Goal: Information Seeking & Learning: Learn about a topic

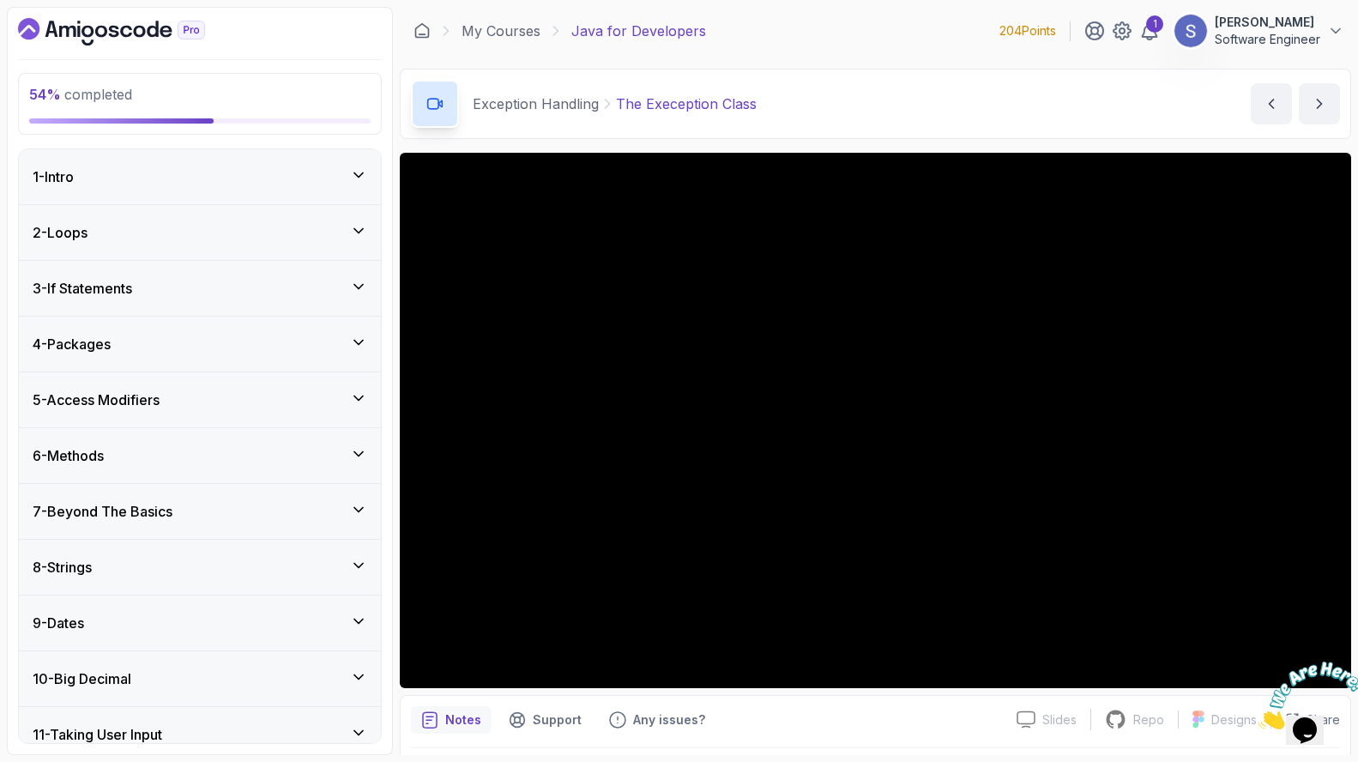
scroll to position [1053, 0]
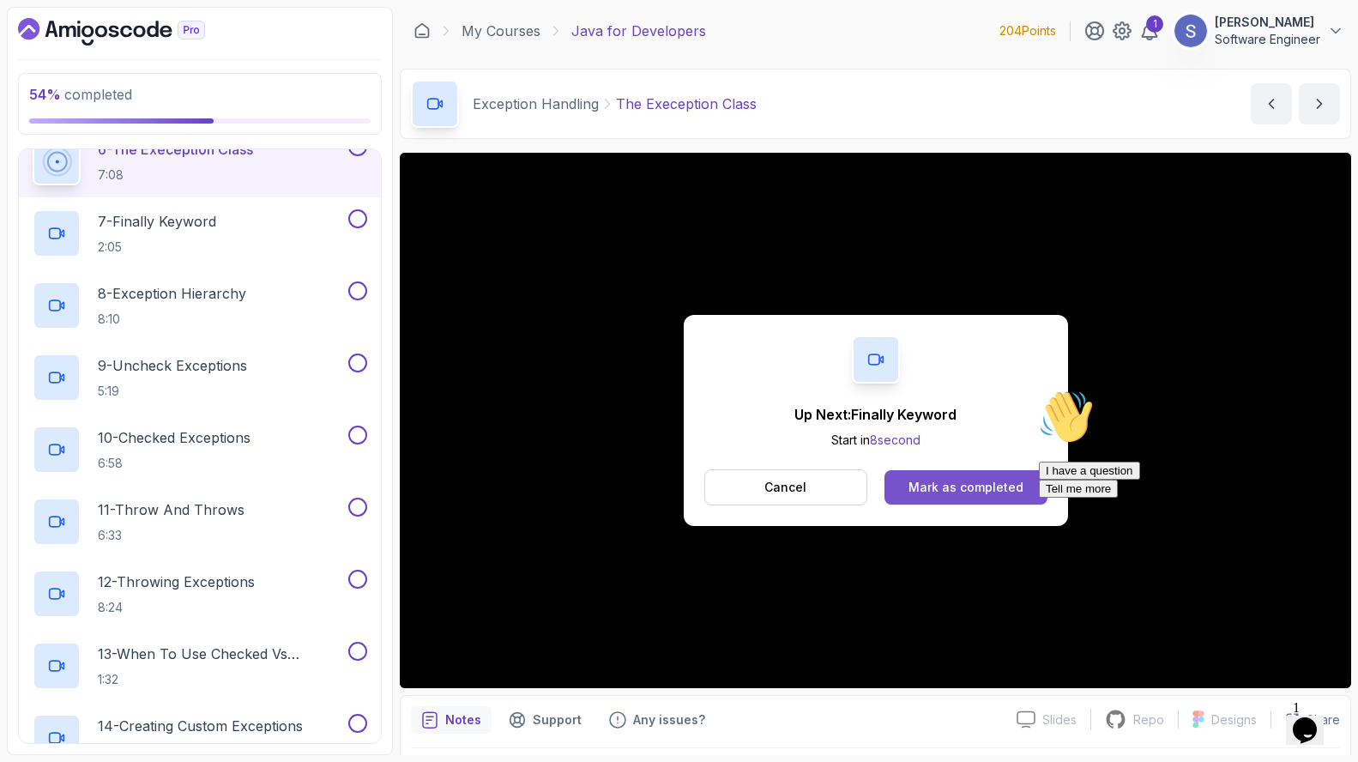
click at [920, 487] on div "Mark as completed" at bounding box center [966, 487] width 115 height 17
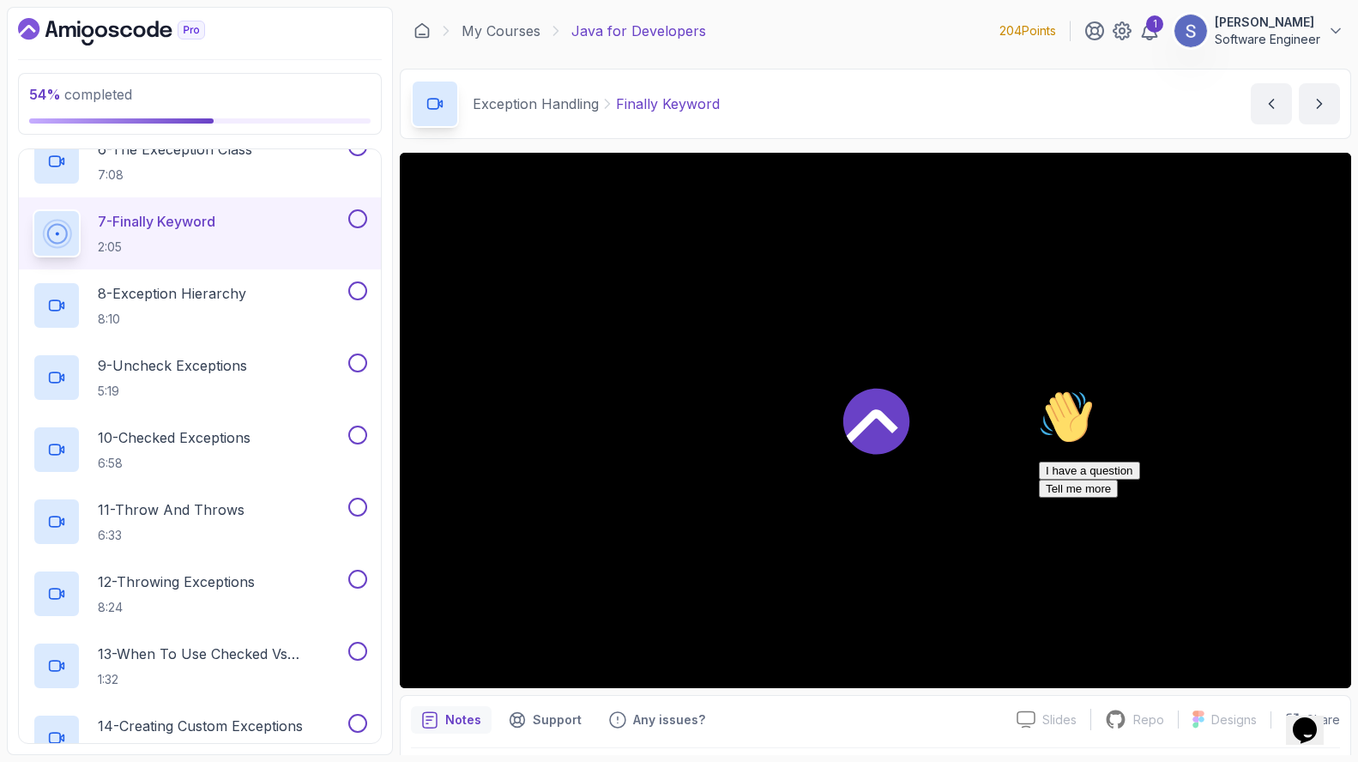
scroll to position [1064, 0]
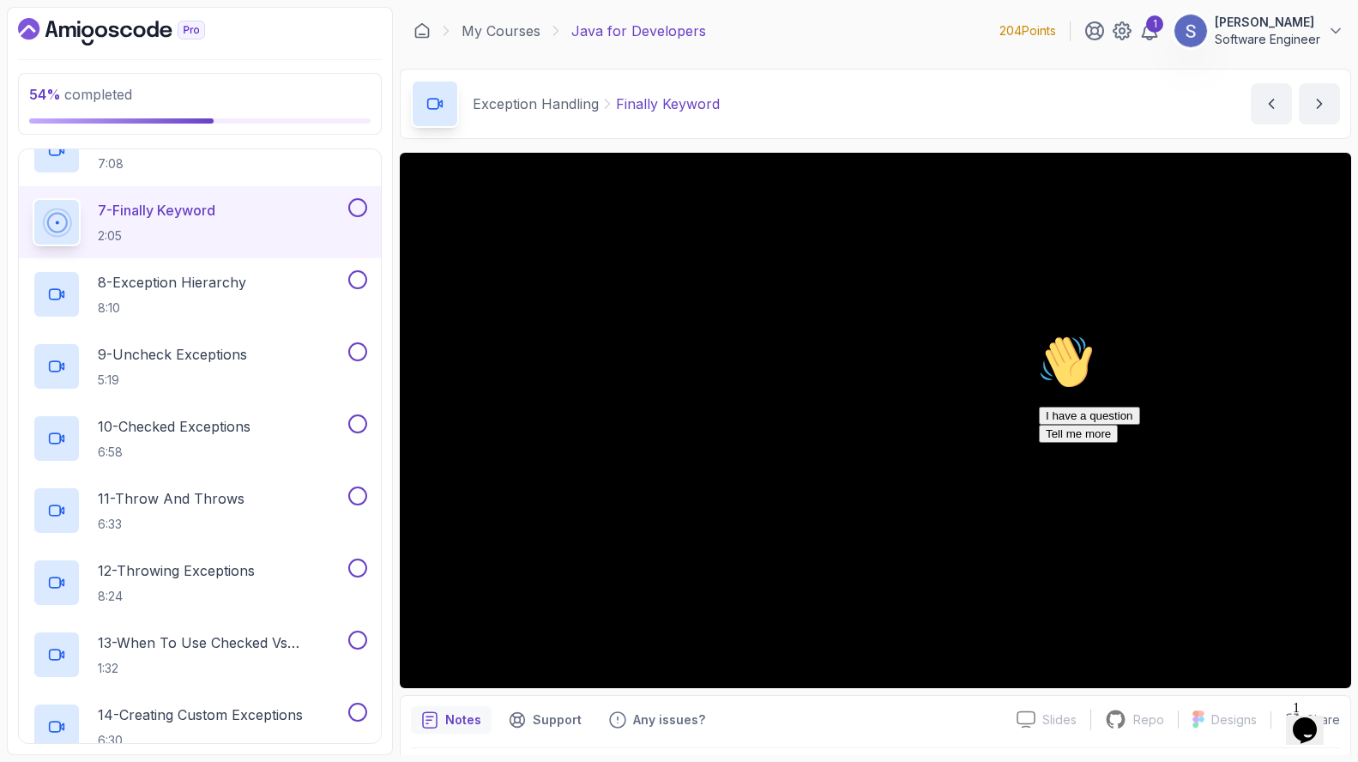
click at [1039, 335] on icon "Chat attention grabber" at bounding box center [1039, 335] width 0 height 0
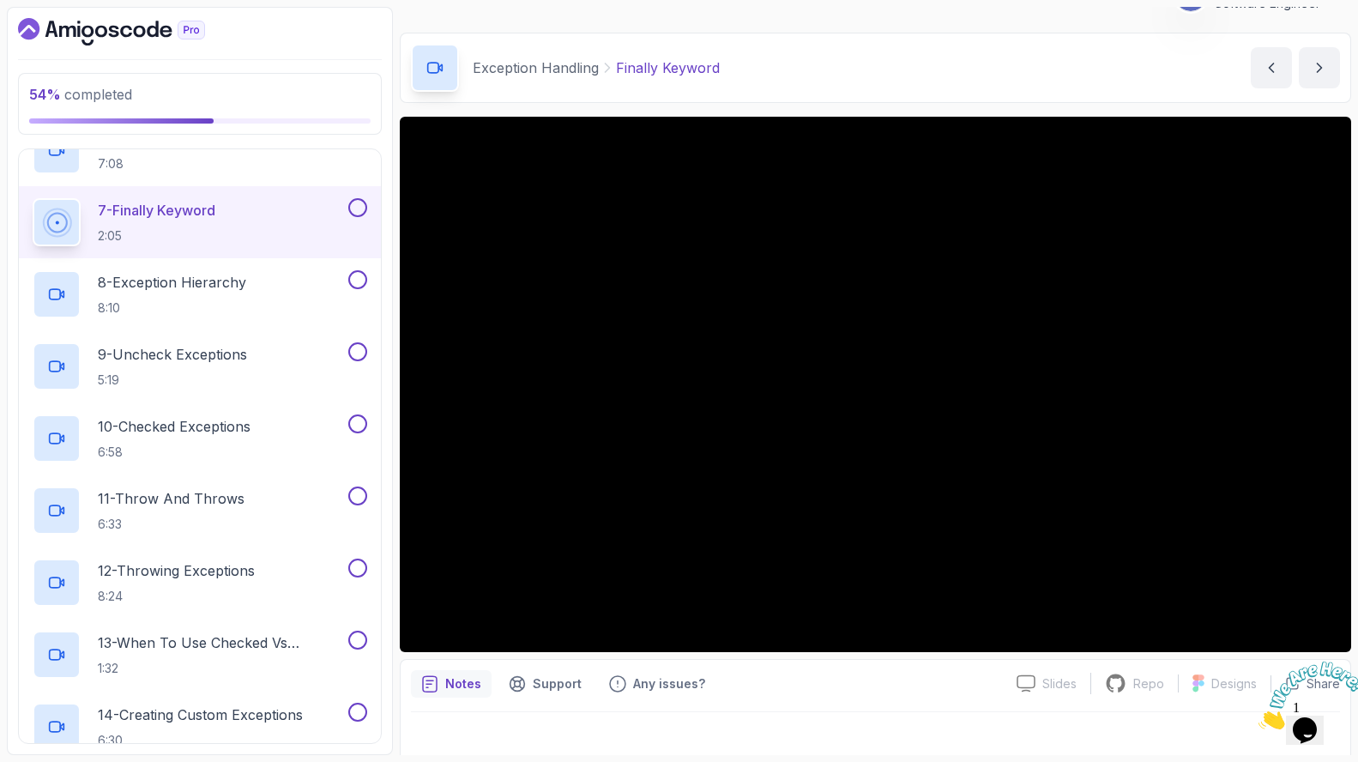
scroll to position [51, 0]
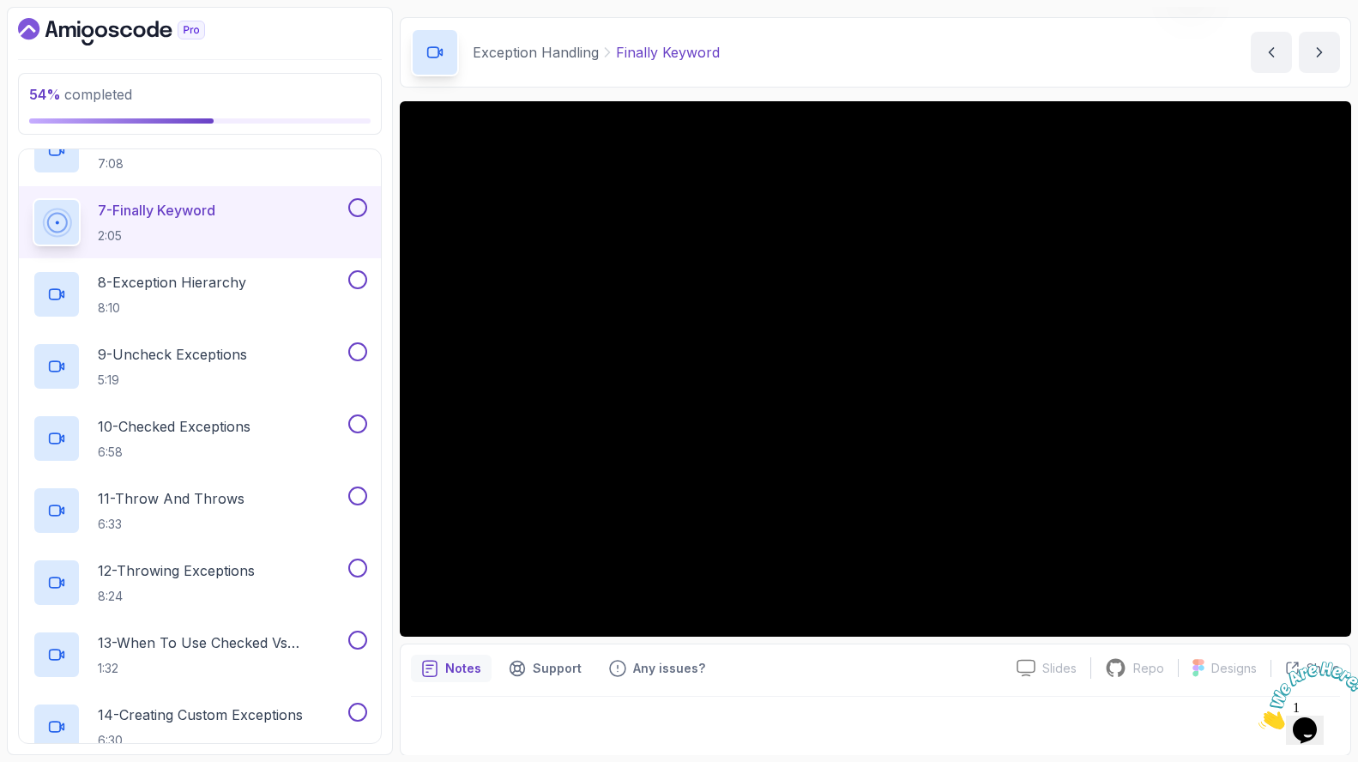
click at [905, 668] on div "Notes Support Any issues?" at bounding box center [707, 668] width 592 height 27
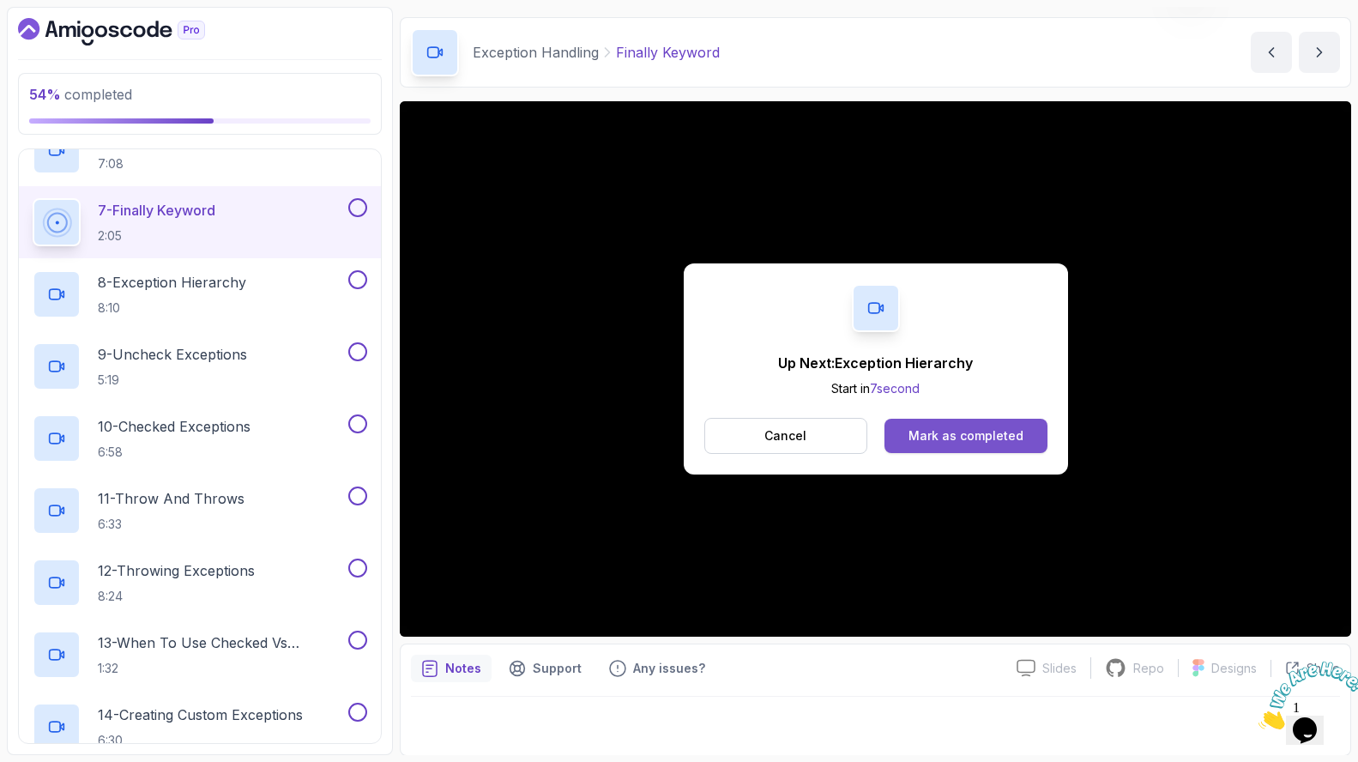
click at [924, 432] on div "Mark as completed" at bounding box center [966, 435] width 115 height 17
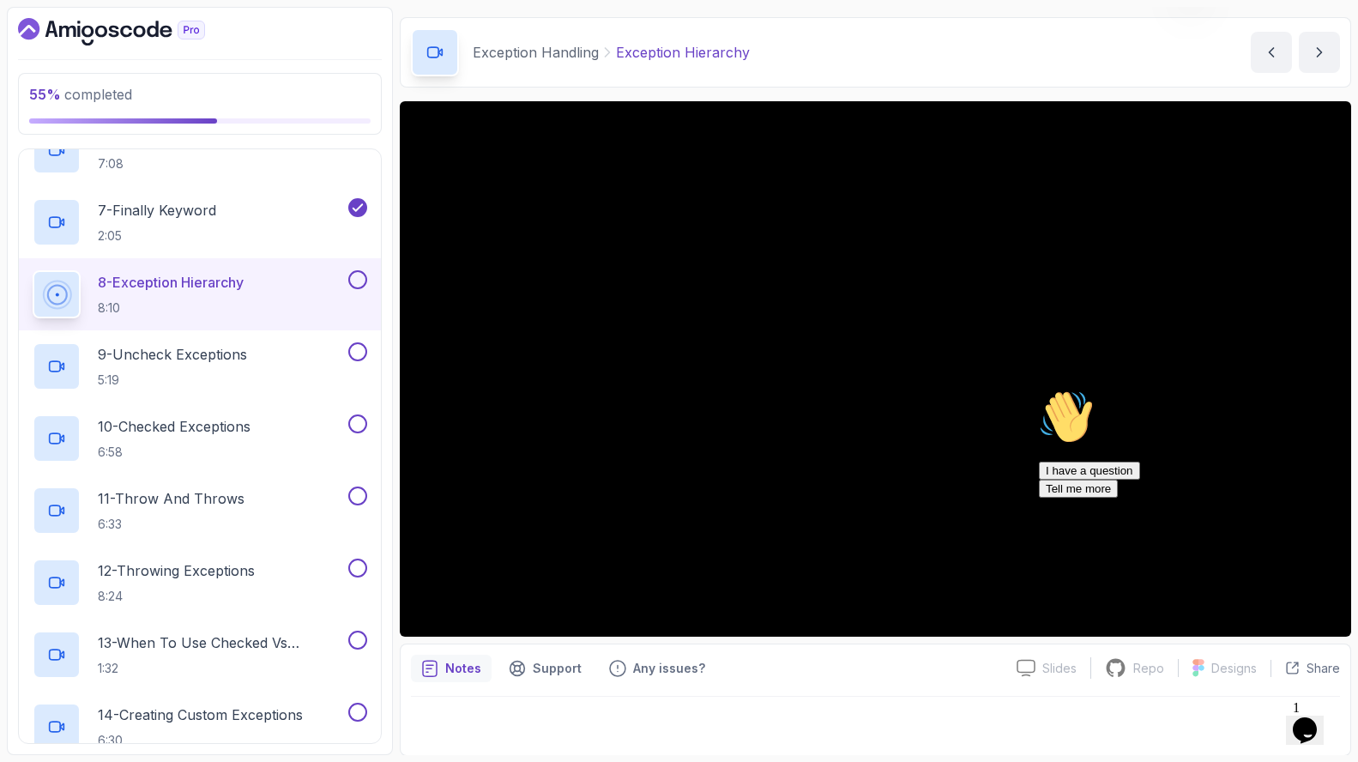
click at [1039, 390] on icon "Chat attention grabber" at bounding box center [1039, 390] width 0 height 0
click at [914, 674] on div "Notes Support Any issues?" at bounding box center [707, 668] width 592 height 27
